Goal: Find specific page/section: Find specific page/section

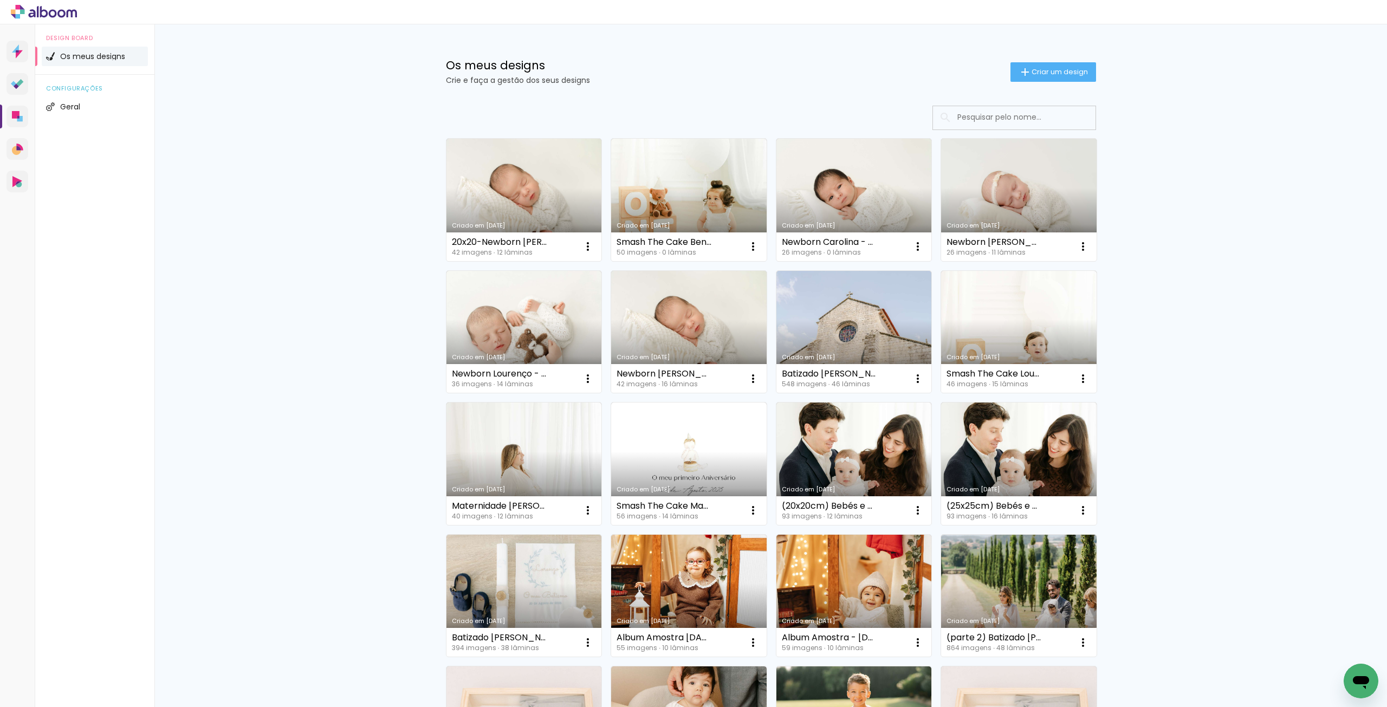
click at [1055, 115] on input at bounding box center [1029, 117] width 154 height 22
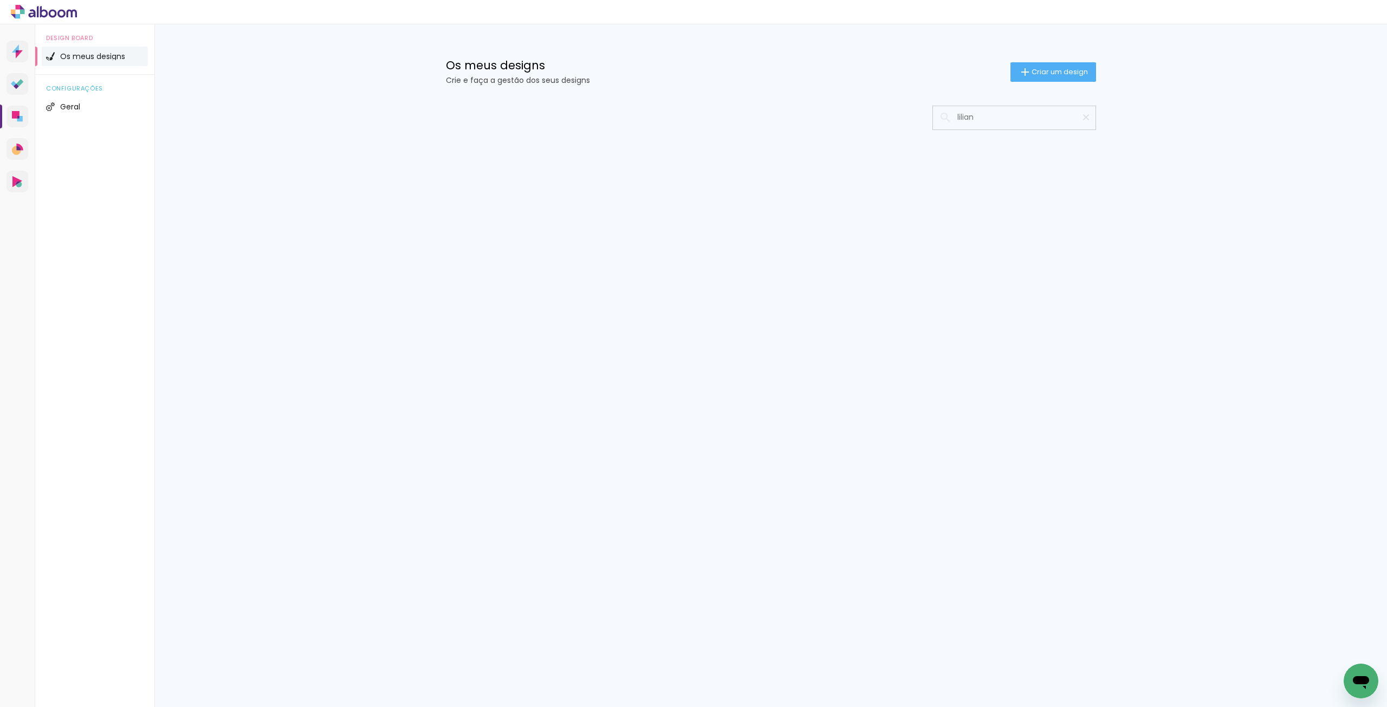
type input "liliana"
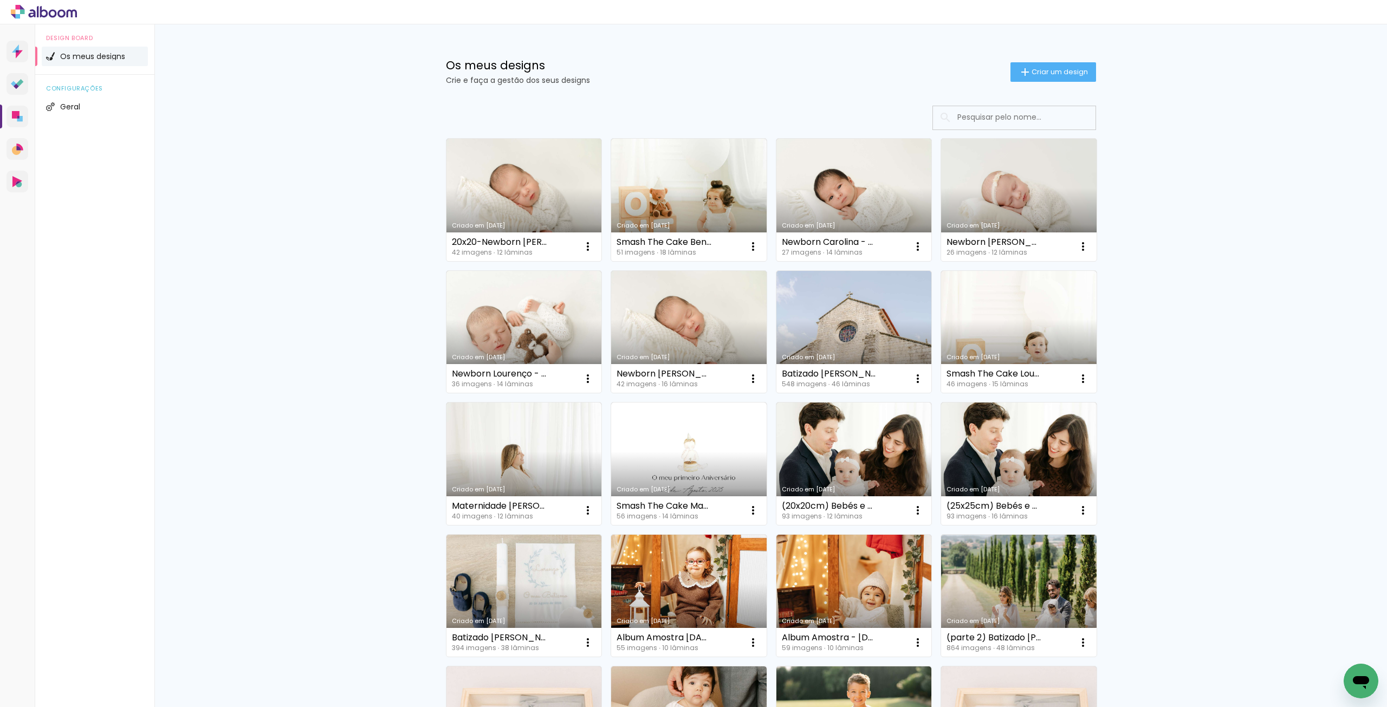
click at [998, 117] on input at bounding box center [1029, 117] width 154 height 22
click at [998, 117] on input "liliane" at bounding box center [1029, 117] width 154 height 22
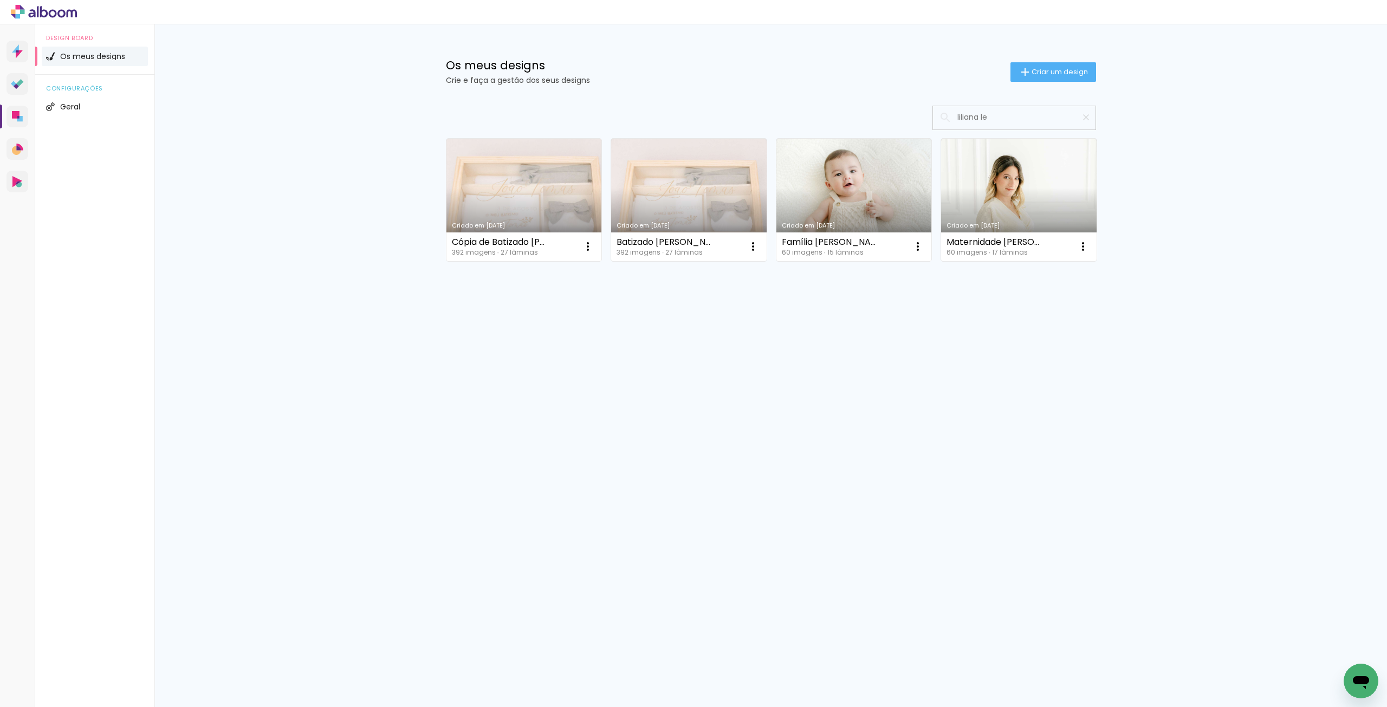
type input "liliana le"
type paper-input "liliana le"
click at [591, 184] on link "Criado em [DATE]" at bounding box center [525, 200] width 156 height 122
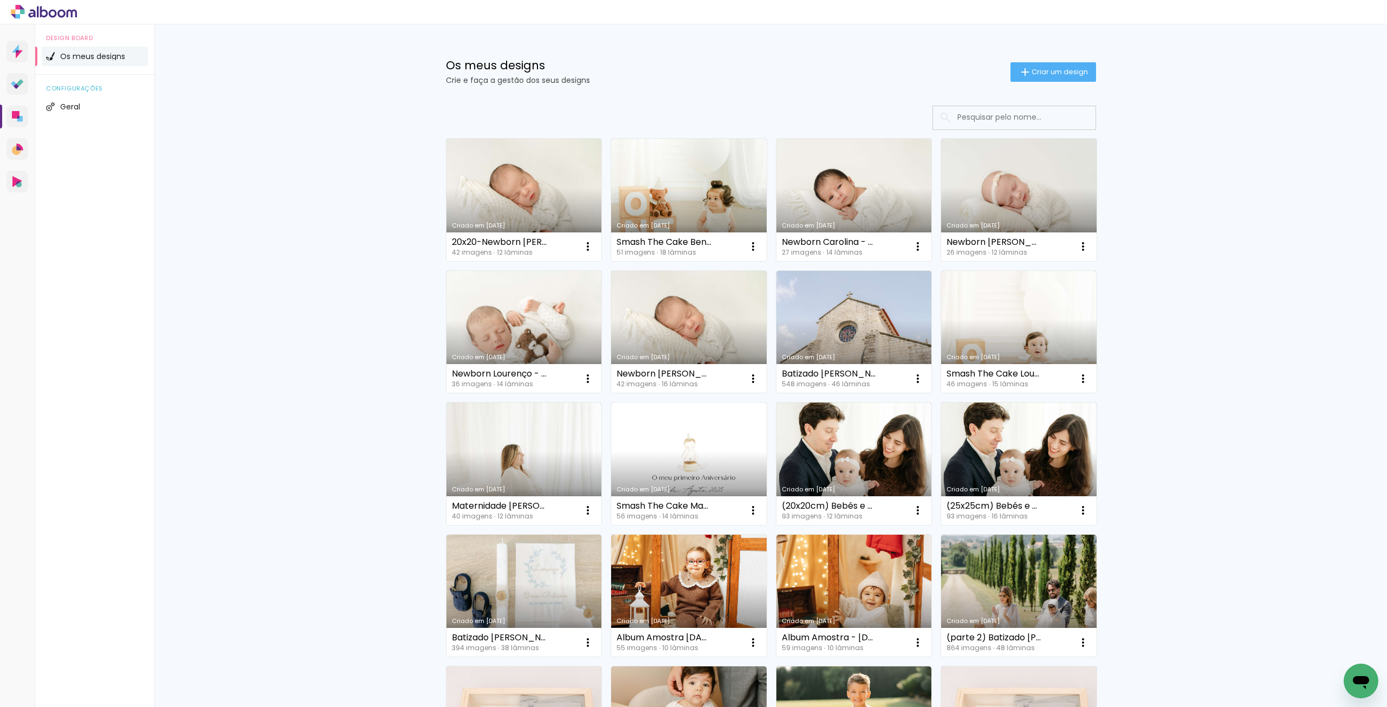
click at [985, 113] on input at bounding box center [1029, 117] width 154 height 22
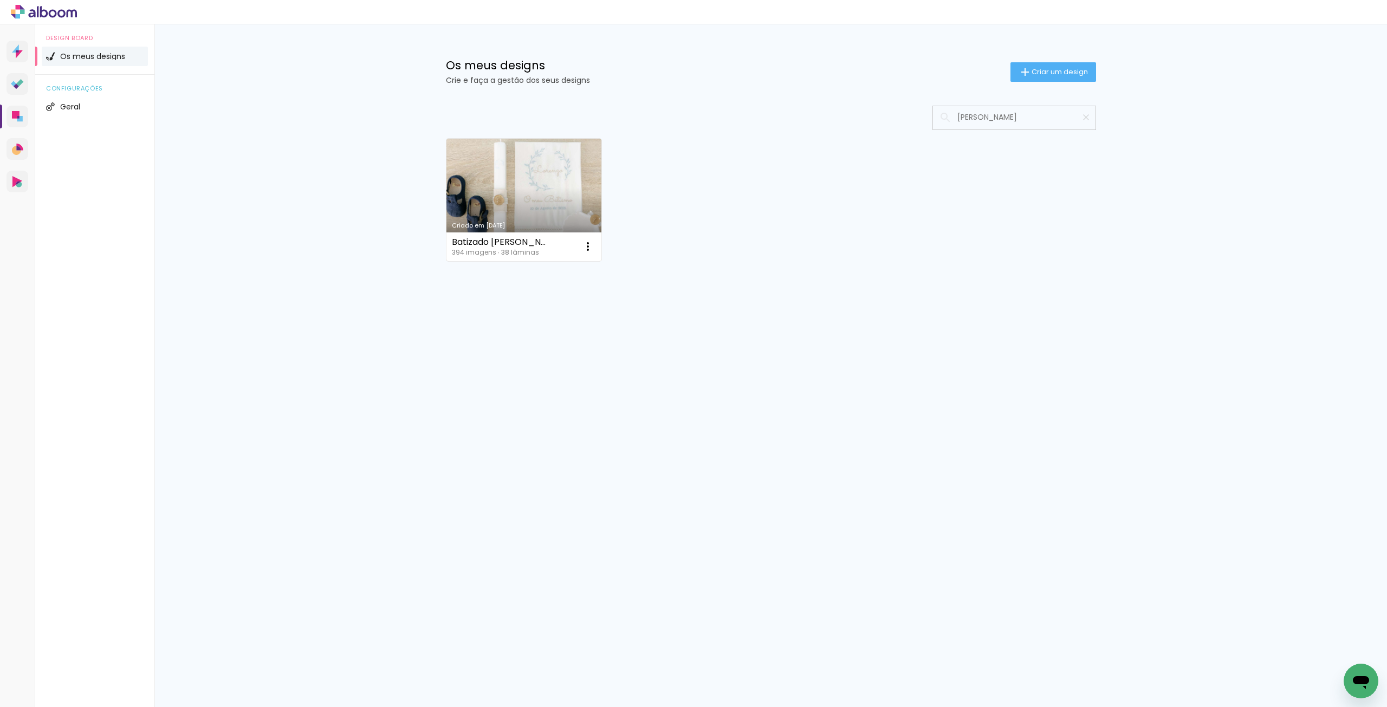
type input "[PERSON_NAME]"
type paper-input "[PERSON_NAME]"
click at [447, 184] on link "Criado em [DATE]" at bounding box center [525, 200] width 156 height 122
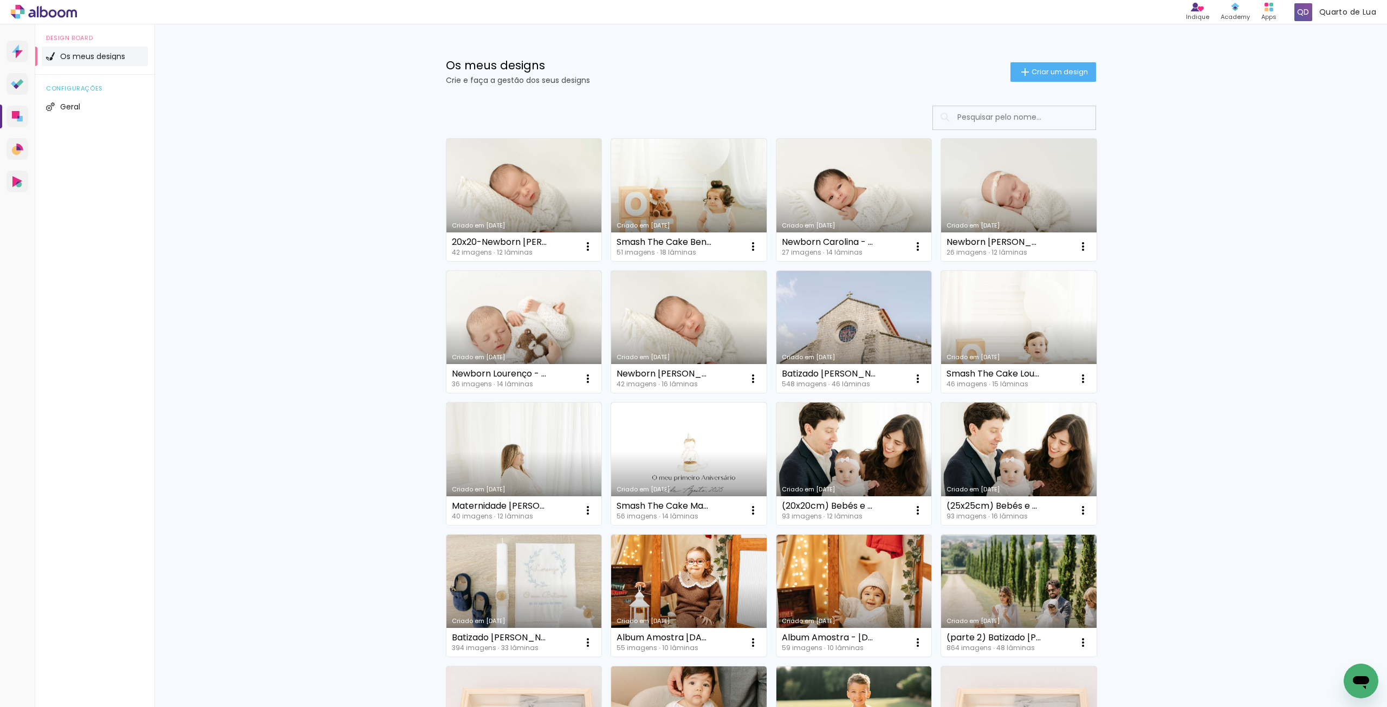
click at [977, 121] on input at bounding box center [1029, 117] width 154 height 22
click at [971, 118] on input "lil" at bounding box center [1029, 117] width 154 height 22
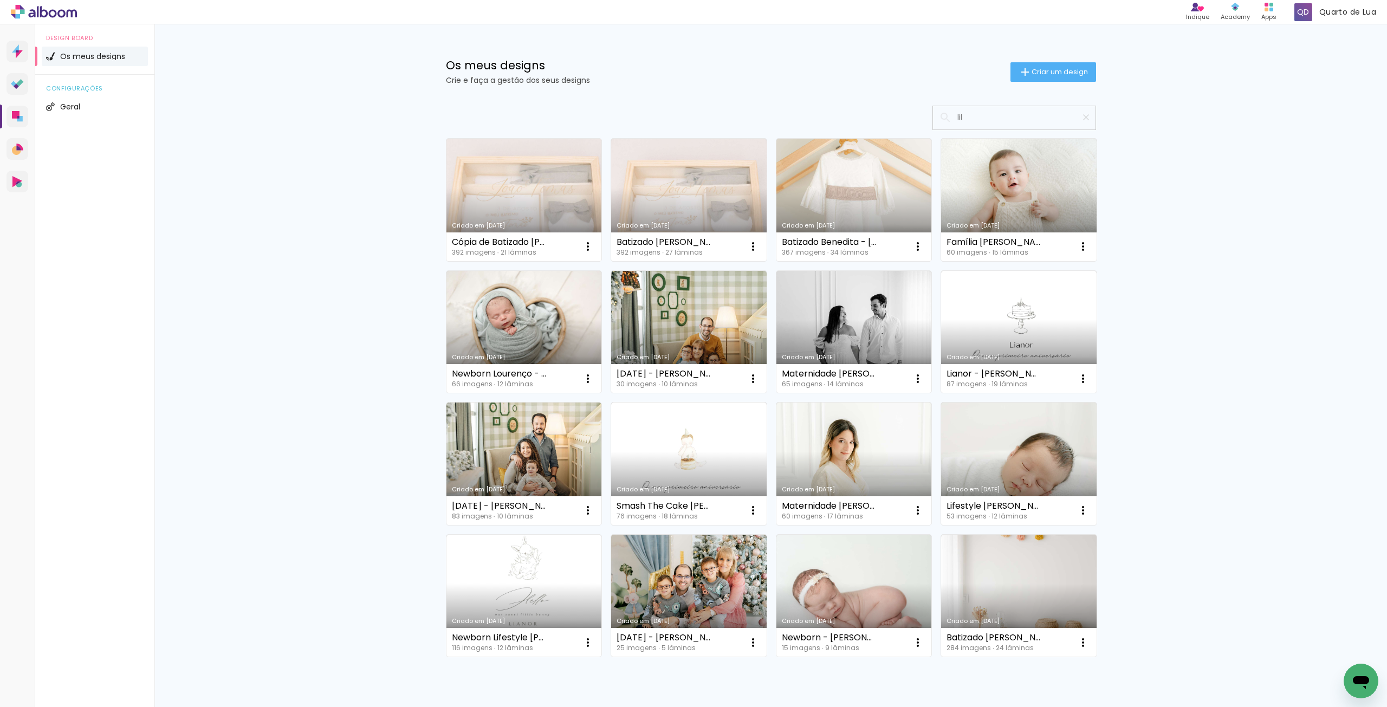
type input "lil"
type paper-input "lil"
click at [550, 190] on link "Criado em [DATE]" at bounding box center [525, 200] width 156 height 122
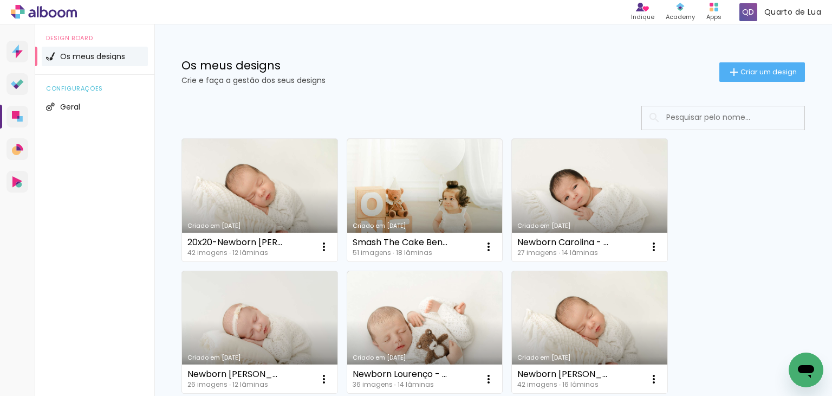
click at [723, 122] on input at bounding box center [738, 117] width 154 height 22
click at [705, 117] on input "lilia" at bounding box center [738, 117] width 154 height 22
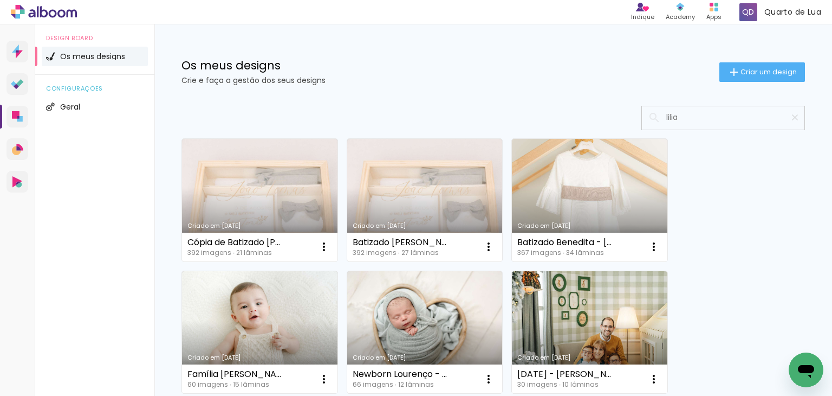
click at [676, 118] on input "lilia" at bounding box center [728, 117] width 135 height 22
type input "lilia"
type paper-input "lilia"
click at [415, 178] on link "Criado em [DATE]" at bounding box center [425, 200] width 156 height 122
